Goal: Navigation & Orientation: Find specific page/section

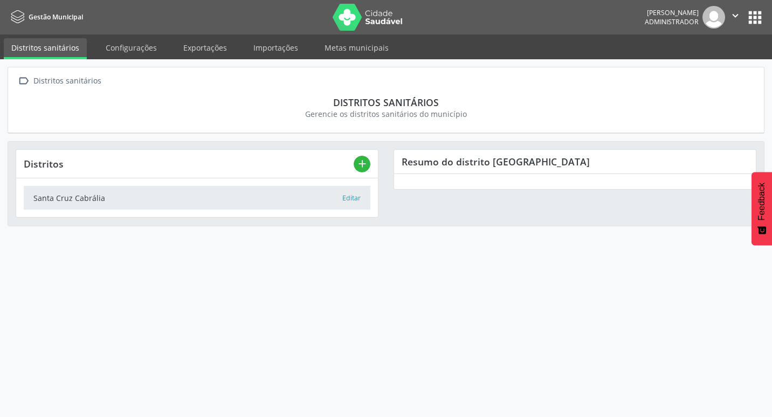
drag, startPoint x: 202, startPoint y: 66, endPoint x: 202, endPoint y: 48, distance: 18.3
click at [202, 61] on div " Distritos sanitários Distritos sanitários Gerencie os distritos sanitários do…" at bounding box center [386, 238] width 772 height 358
click at [202, 47] on link "Exportações" at bounding box center [205, 47] width 59 height 19
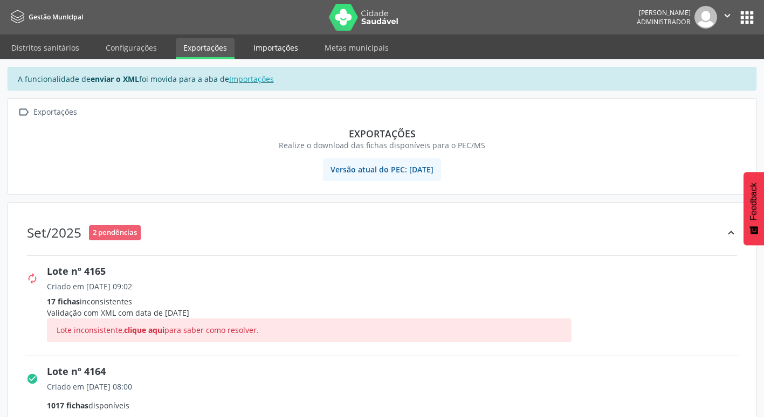
click at [276, 47] on link "Importações" at bounding box center [276, 47] width 60 height 19
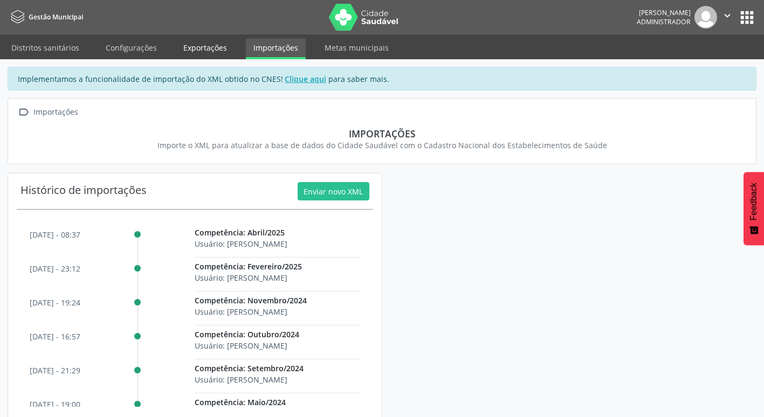
click at [216, 50] on link "Exportações" at bounding box center [205, 47] width 59 height 19
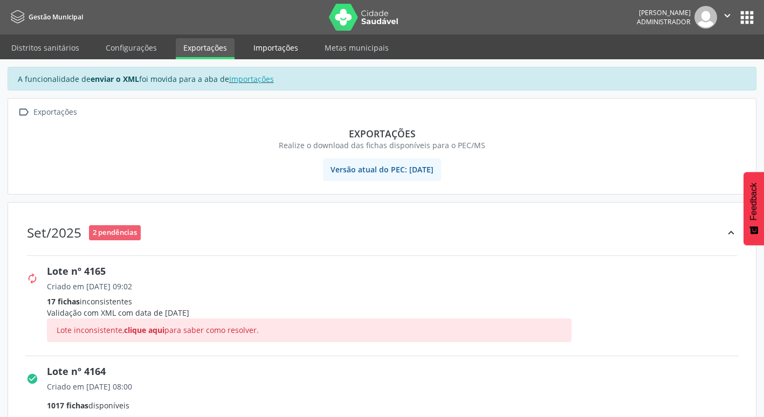
click at [270, 47] on link "Importações" at bounding box center [276, 47] width 60 height 19
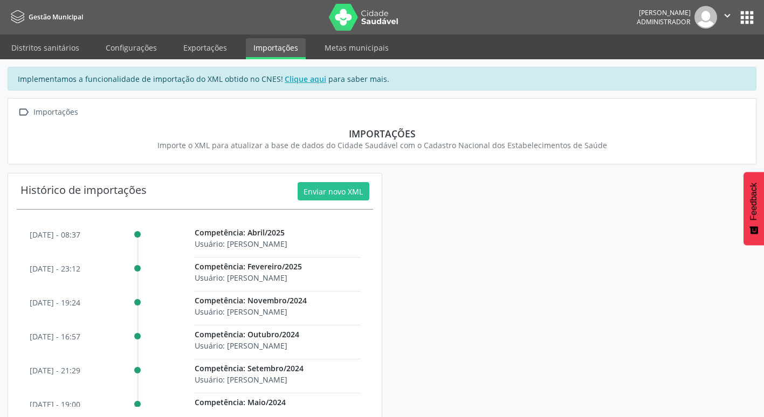
click at [189, 33] on nav "Gestão Municipal [PERSON_NAME] Administrador  Configurações Sair apps" at bounding box center [382, 17] width 764 height 34
click at [193, 45] on link "Exportações" at bounding box center [205, 47] width 59 height 19
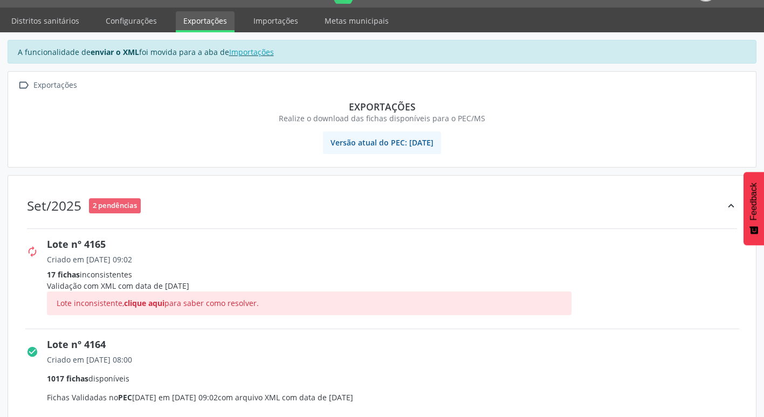
scroll to position [54, 0]
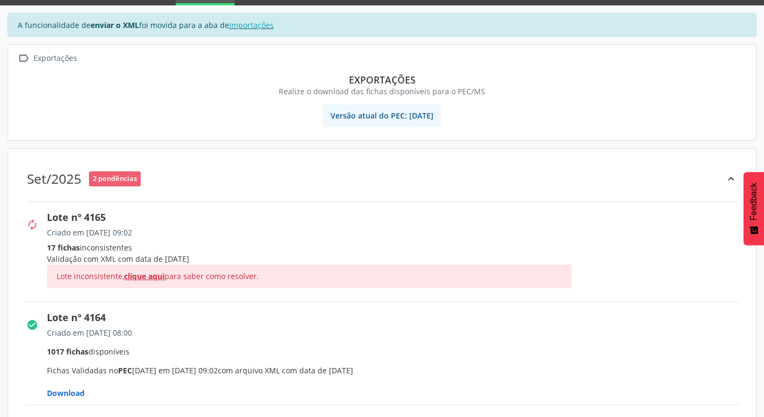
click at [147, 273] on span "clique aqui" at bounding box center [144, 276] width 40 height 10
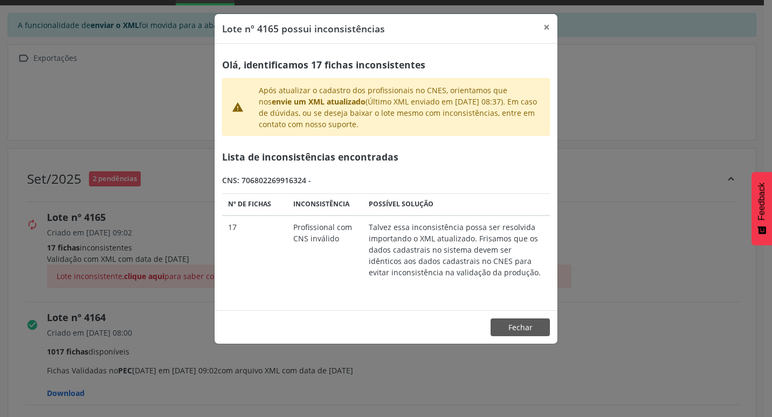
click at [328, 374] on div "Lote nº 4165 possui inconsistências × Olá, identificamos 17 fichas inconsistent…" at bounding box center [386, 208] width 772 height 417
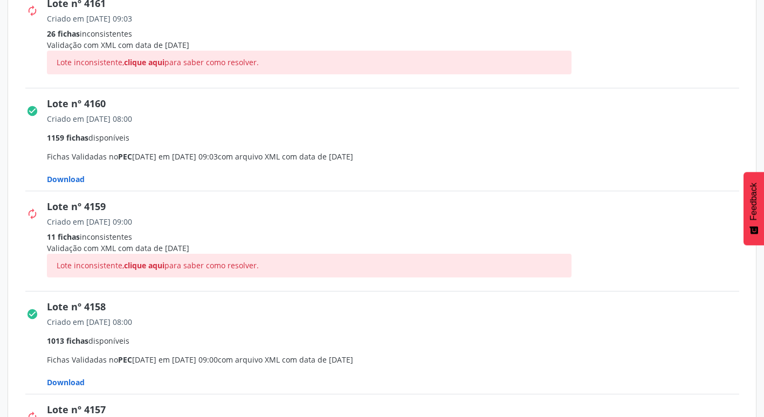
scroll to position [700, 0]
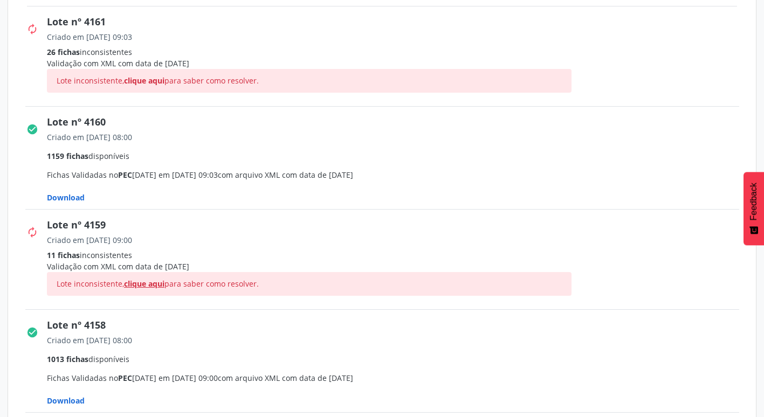
click at [140, 287] on span "clique aqui" at bounding box center [144, 284] width 40 height 10
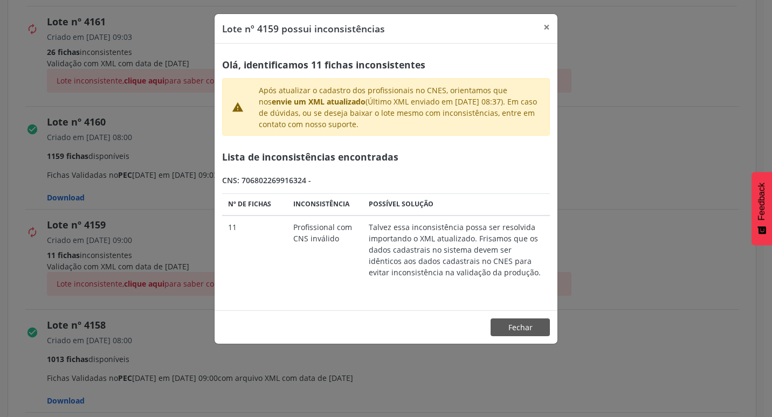
click at [151, 224] on div "Lote nº 4159 possui inconsistências × Olá, identificamos 11 fichas inconsistent…" at bounding box center [386, 208] width 772 height 417
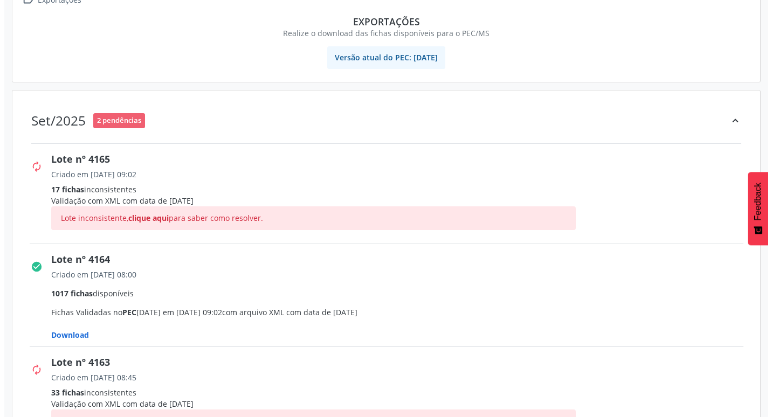
scroll to position [108, 0]
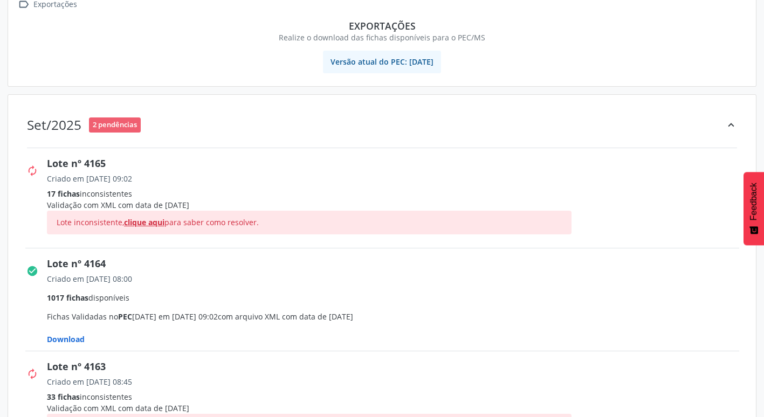
click at [151, 218] on span "clique aqui" at bounding box center [144, 222] width 40 height 10
